Goal: Task Accomplishment & Management: Use online tool/utility

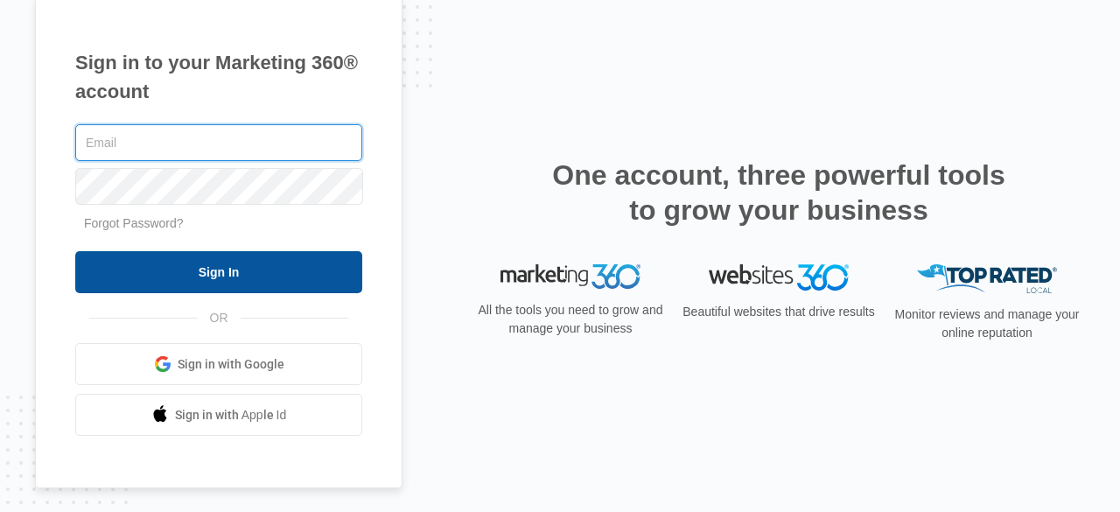
type input "[EMAIL_ADDRESS][DOMAIN_NAME]"
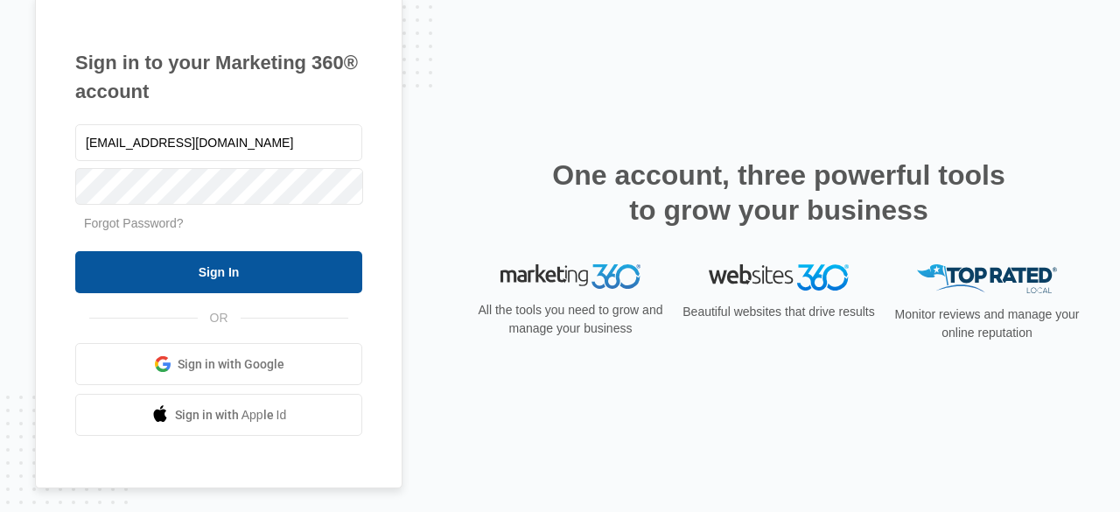
click at [205, 271] on input "Sign In" at bounding box center [218, 272] width 287 height 42
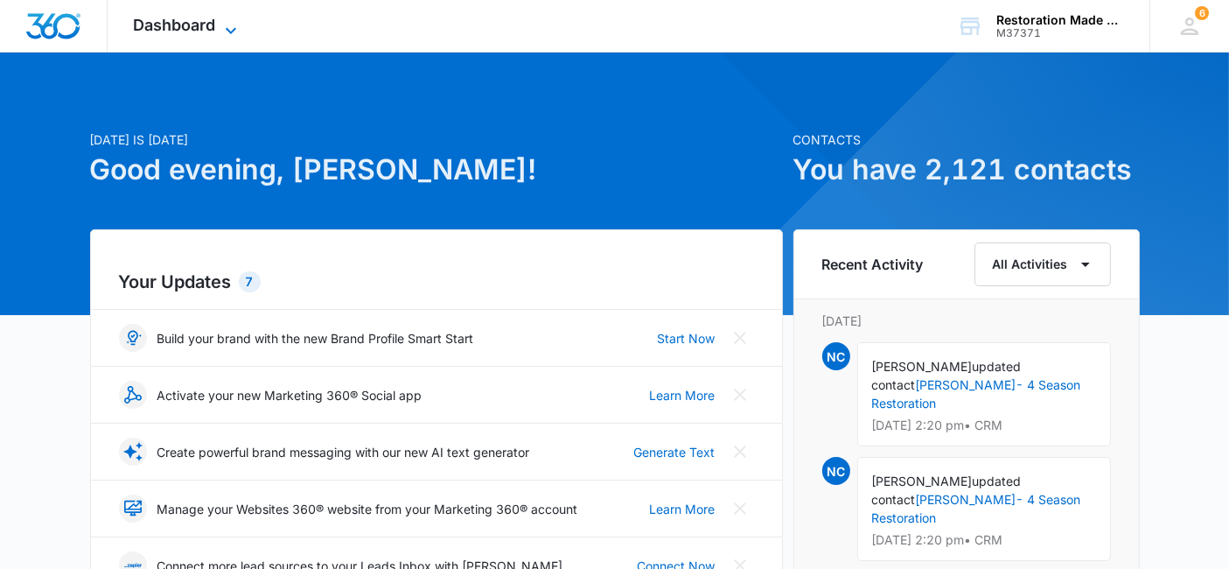
click at [234, 20] on icon at bounding box center [230, 30] width 21 height 21
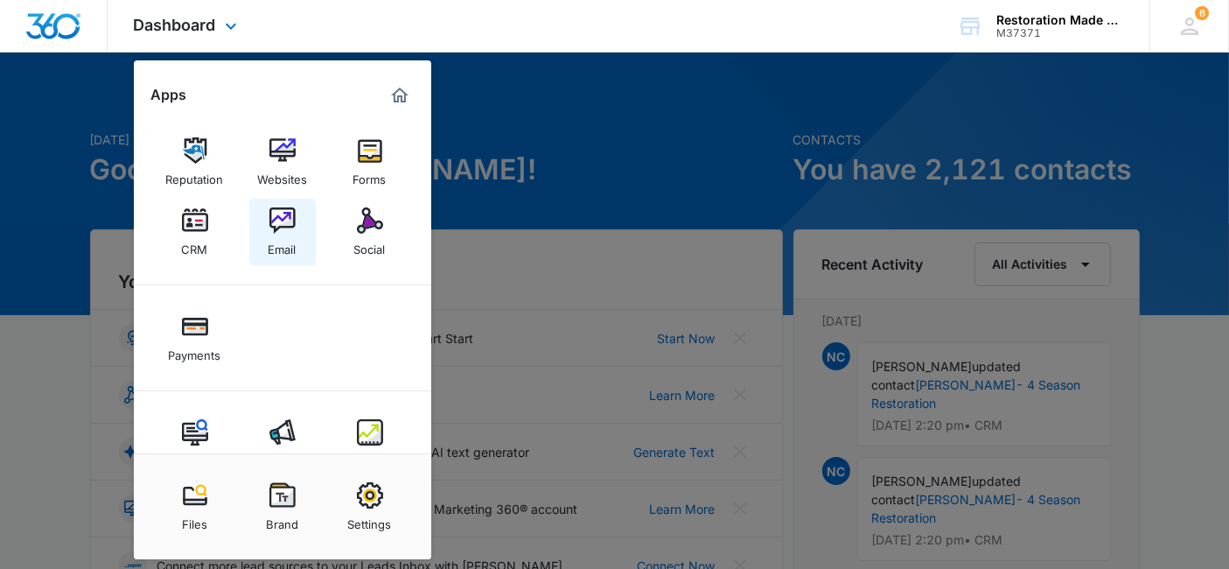
click at [289, 226] on img at bounding box center [282, 220] width 26 height 26
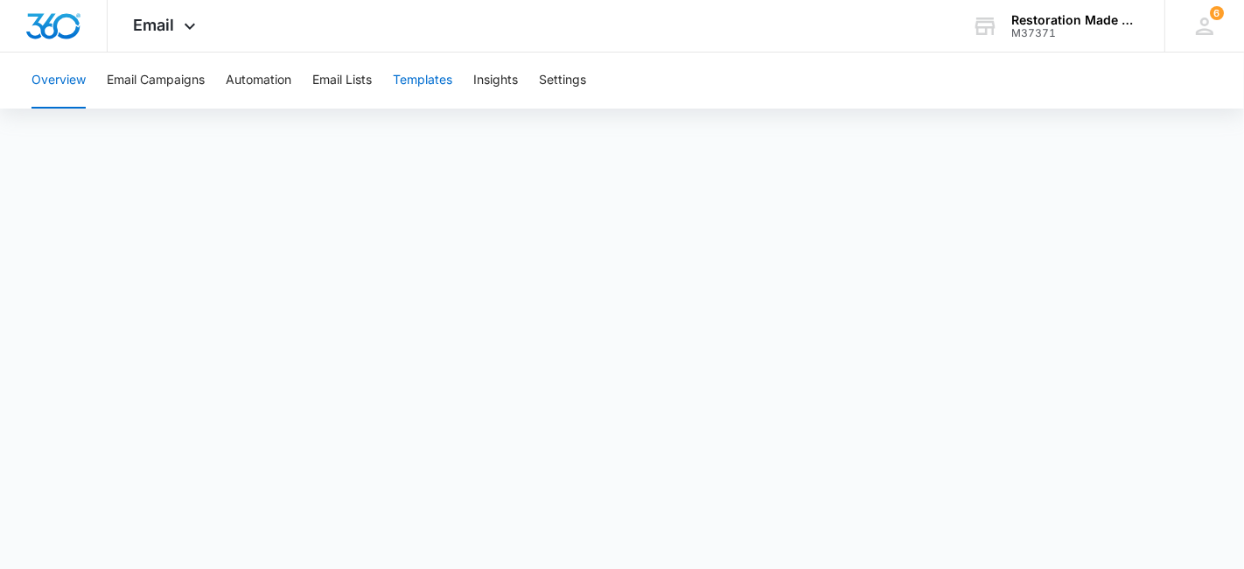
click at [427, 80] on button "Templates" at bounding box center [422, 80] width 59 height 56
